Goal: Task Accomplishment & Management: Complete application form

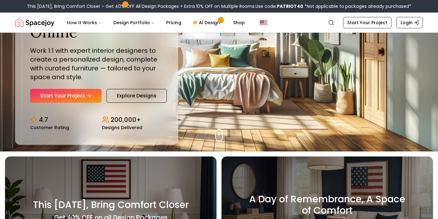
scroll to position [64, 0]
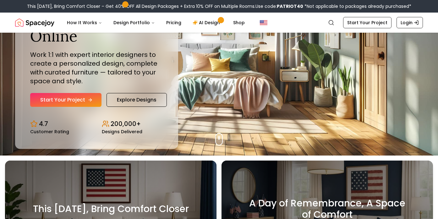
click at [69, 100] on link "Start Your Project" at bounding box center [65, 100] width 71 height 14
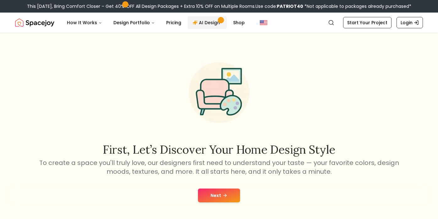
click at [203, 23] on link "AI Design" at bounding box center [207, 22] width 39 height 13
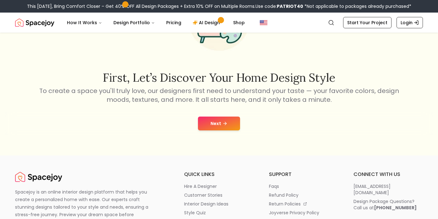
scroll to position [73, 0]
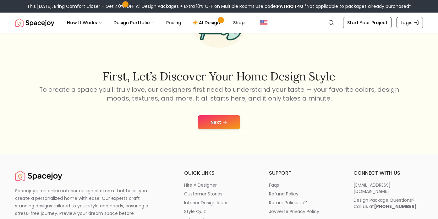
click at [225, 120] on icon at bounding box center [225, 122] width 5 height 5
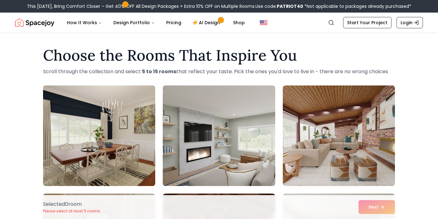
click at [115, 150] on img at bounding box center [99, 136] width 118 height 106
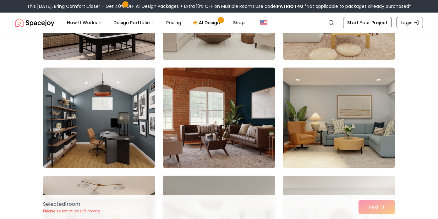
scroll to position [3369, 0]
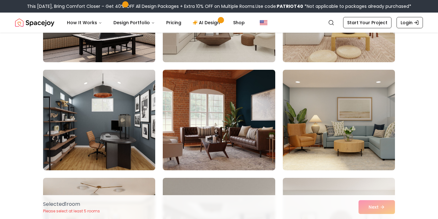
click at [113, 122] on img at bounding box center [99, 120] width 118 height 106
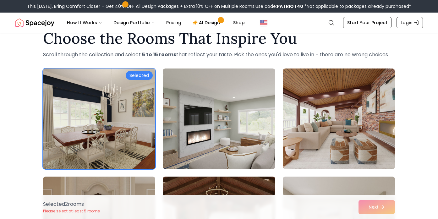
scroll to position [18, 0]
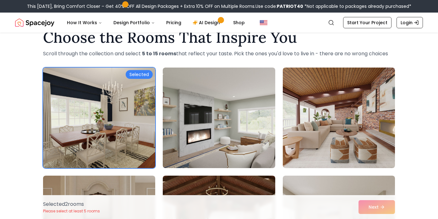
click at [127, 104] on img at bounding box center [99, 118] width 118 height 106
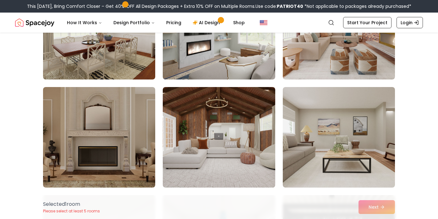
scroll to position [107, 0]
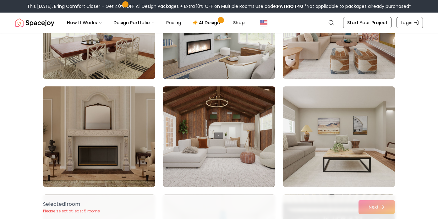
click at [84, 50] on img at bounding box center [99, 29] width 118 height 106
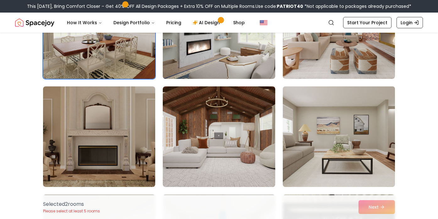
click at [318, 133] on img at bounding box center [339, 137] width 118 height 106
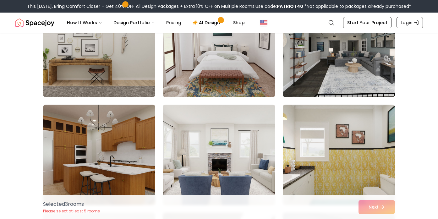
scroll to position [629, 0]
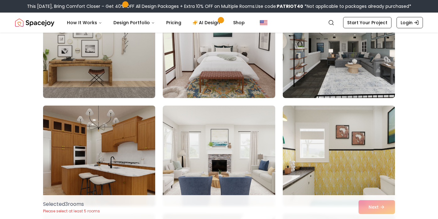
click at [101, 165] on img at bounding box center [99, 156] width 118 height 106
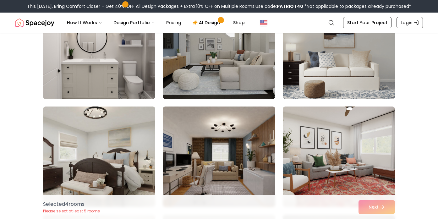
scroll to position [1278, 0]
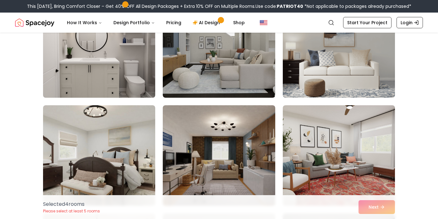
click at [137, 53] on img at bounding box center [99, 48] width 118 height 106
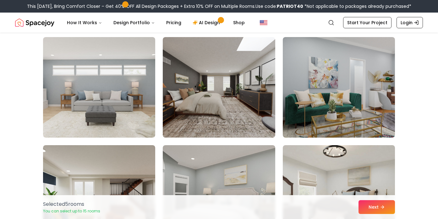
scroll to position [804, 0]
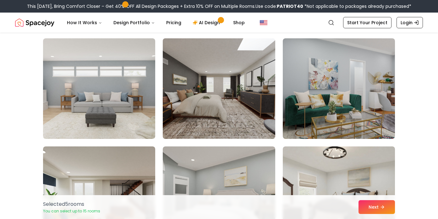
click at [227, 98] on img at bounding box center [219, 89] width 118 height 106
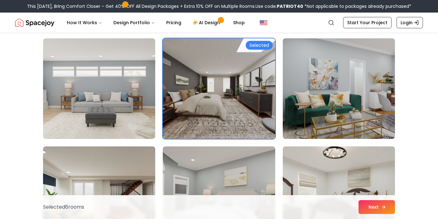
click at [384, 206] on icon at bounding box center [383, 207] width 5 height 5
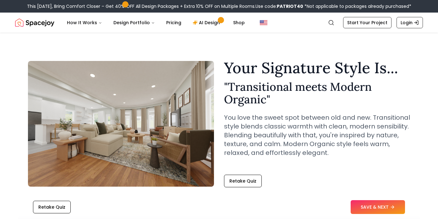
click at [384, 206] on button "SAVE & NEXT" at bounding box center [378, 207] width 54 height 14
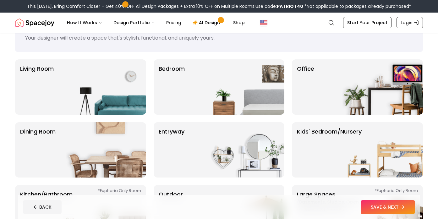
scroll to position [29, 0]
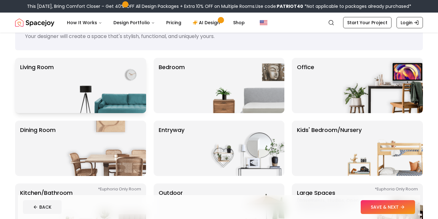
click at [91, 93] on img at bounding box center [106, 85] width 80 height 55
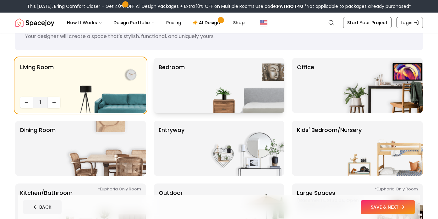
click at [199, 87] on div "Bedroom" at bounding box center [219, 85] width 131 height 55
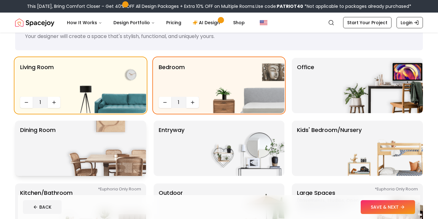
click at [106, 144] on img at bounding box center [106, 148] width 80 height 55
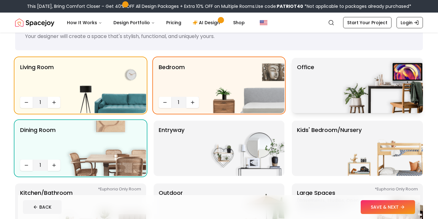
click at [333, 90] on div "Office" at bounding box center [357, 85] width 131 height 55
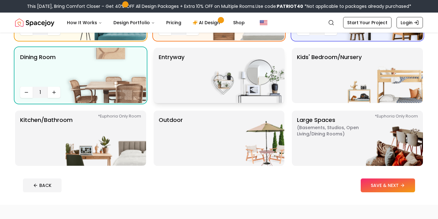
scroll to position [101, 0]
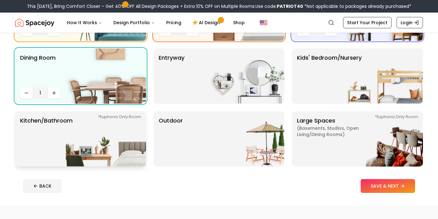
click at [117, 144] on img at bounding box center [106, 138] width 80 height 55
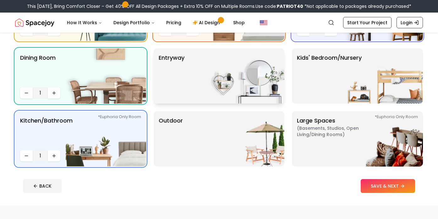
click at [239, 83] on img at bounding box center [244, 75] width 80 height 55
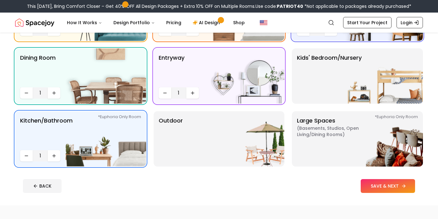
click at [396, 184] on button "SAVE & NEXT" at bounding box center [388, 186] width 54 height 14
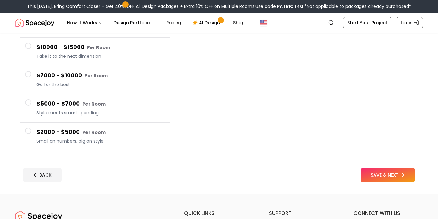
scroll to position [92, 0]
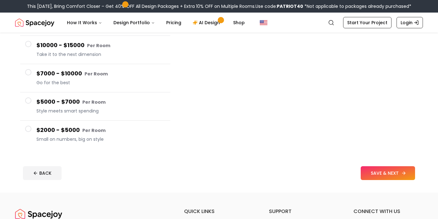
click at [402, 172] on icon at bounding box center [404, 173] width 5 height 5
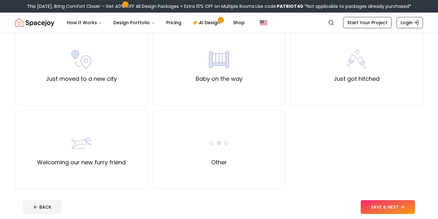
scroll to position [234, 0]
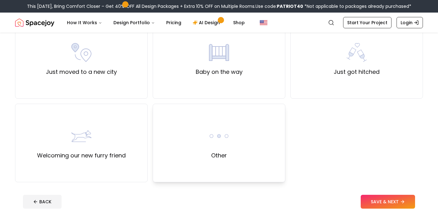
click at [234, 152] on div "Other" at bounding box center [219, 143] width 133 height 79
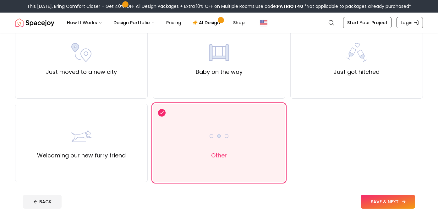
click at [373, 201] on button "SAVE & NEXT" at bounding box center [388, 202] width 54 height 14
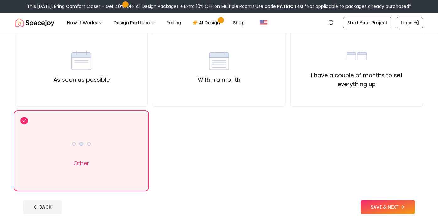
scroll to position [58, 0]
click at [392, 205] on button "SAVE & NEXT" at bounding box center [388, 207] width 54 height 14
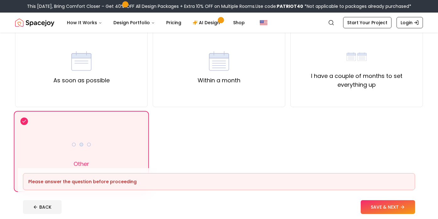
click at [375, 155] on div "As soon as possible Within a month I have a couple of months to set everything …" at bounding box center [219, 110] width 408 height 162
click at [362, 73] on label "I have a couple of months to set everything up" at bounding box center [357, 81] width 122 height 18
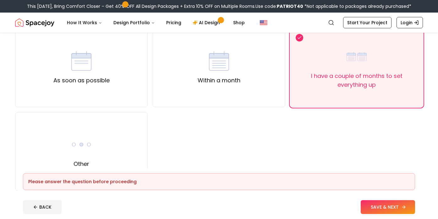
click at [393, 208] on button "SAVE & NEXT" at bounding box center [388, 207] width 54 height 14
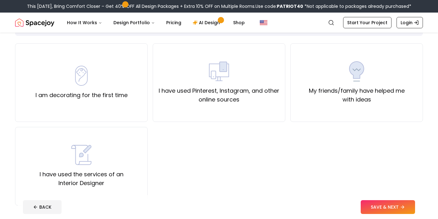
scroll to position [44, 0]
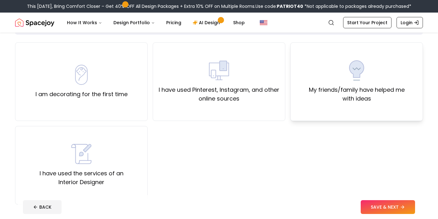
click at [375, 82] on div "My friends/family have helped me with ideas" at bounding box center [357, 81] width 122 height 43
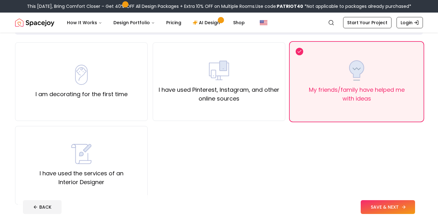
click at [396, 206] on button "SAVE & NEXT" at bounding box center [388, 207] width 54 height 14
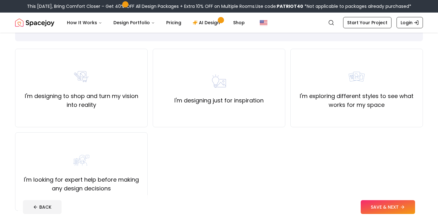
scroll to position [38, 0]
click at [99, 77] on div "I'm designing to shop and turn my vision into reality" at bounding box center [81, 87] width 122 height 43
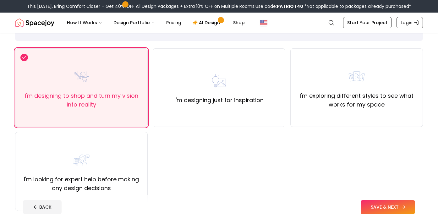
click at [376, 208] on button "SAVE & NEXT" at bounding box center [388, 207] width 54 height 14
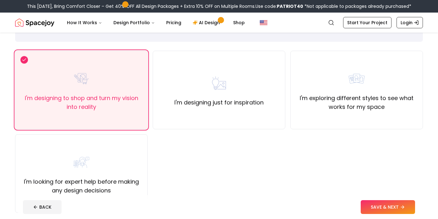
scroll to position [38, 0]
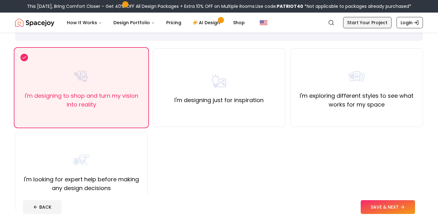
click at [376, 25] on link "Start Your Project" at bounding box center [367, 22] width 48 height 11
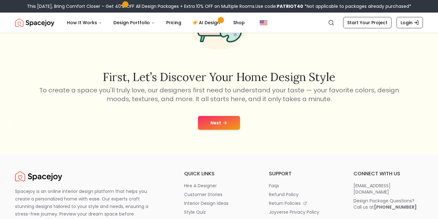
scroll to position [72, 0]
click at [223, 124] on icon at bounding box center [225, 123] width 5 height 5
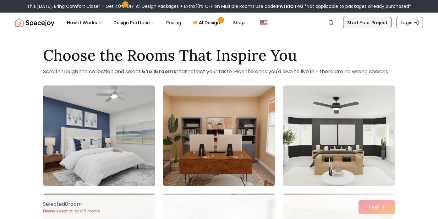
click at [369, 20] on link "Start Your Project" at bounding box center [367, 22] width 48 height 11
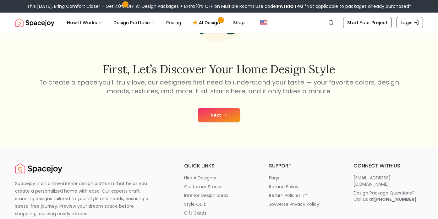
scroll to position [82, 0]
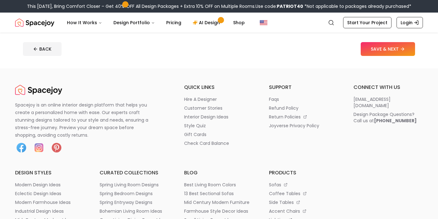
scroll to position [234, 0]
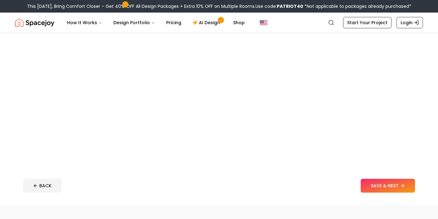
scroll to position [101, 0]
